Goal: Task Accomplishment & Management: Manage account settings

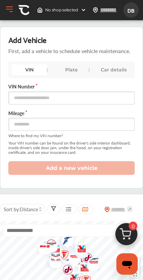
click at [135, 13] on span "DB" at bounding box center [131, 10] width 12 height 12
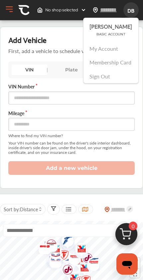
click at [118, 50] on link "My Account" at bounding box center [104, 49] width 29 height 8
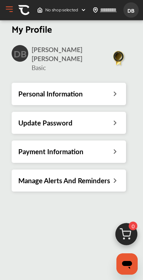
click at [18, 57] on h2 "DB" at bounding box center [20, 54] width 13 height 12
click at [102, 83] on div "Personal Information" at bounding box center [69, 94] width 115 height 22
click at [94, 89] on div "Personal Information" at bounding box center [68, 93] width 101 height 9
